Goal: Register for event/course

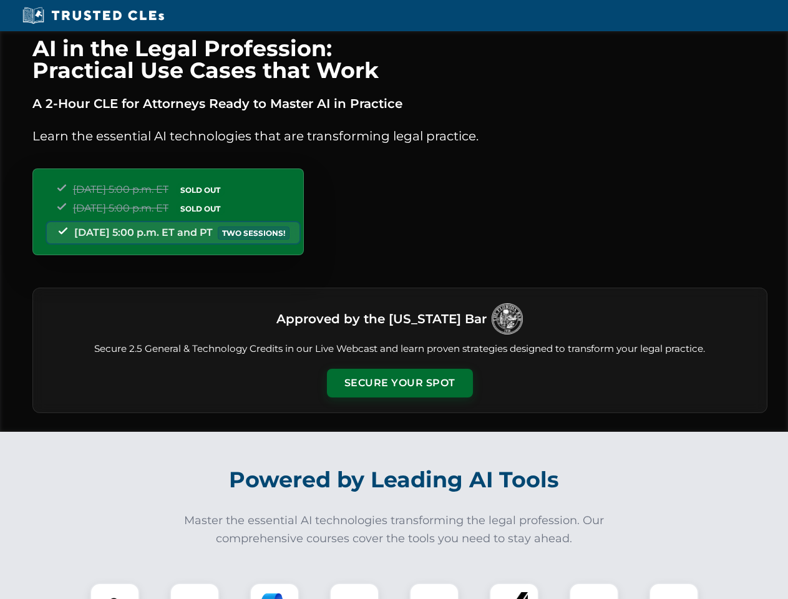
click at [399, 383] on button "Secure Your Spot" at bounding box center [400, 383] width 146 height 29
click at [115, 591] on img at bounding box center [115, 608] width 36 height 36
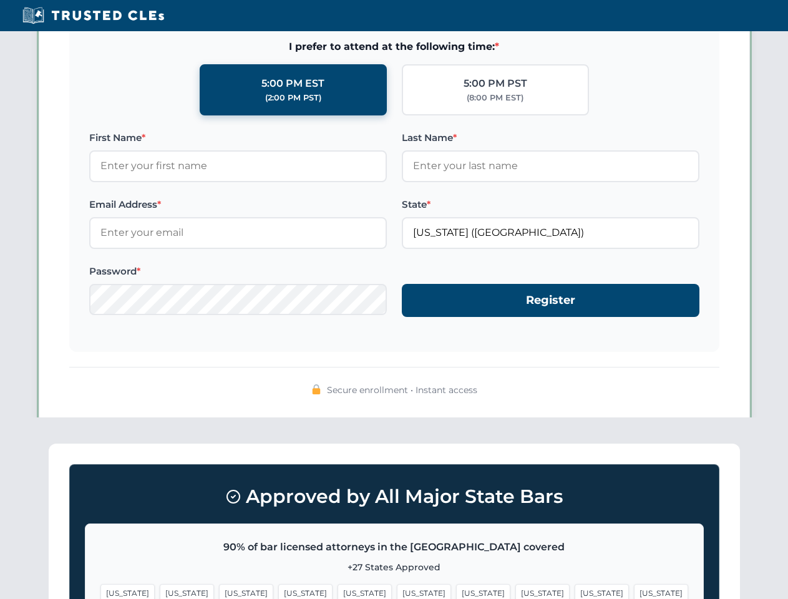
click at [456, 591] on span "[US_STATE]" at bounding box center [483, 593] width 54 height 18
click at [575, 591] on span "[US_STATE]" at bounding box center [602, 593] width 54 height 18
